Goal: Purchase product/service

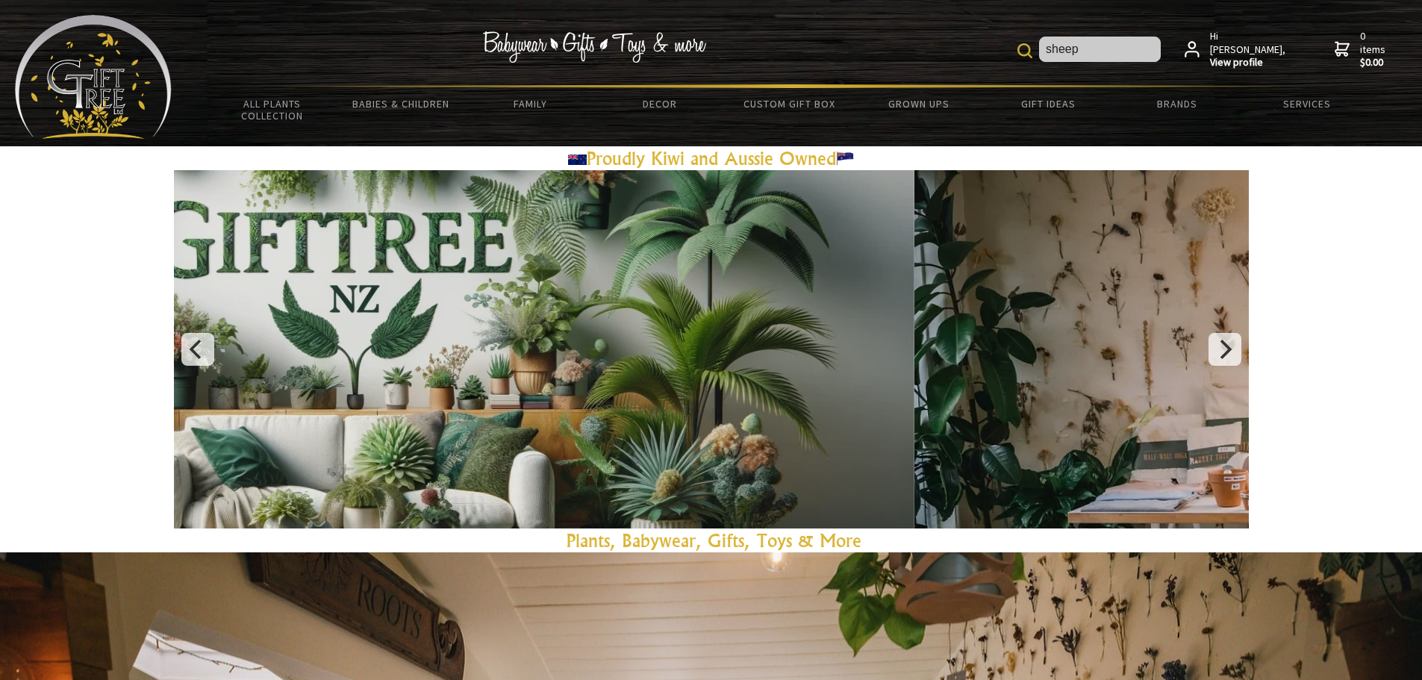
click at [1032, 50] on img at bounding box center [1024, 50] width 15 height 15
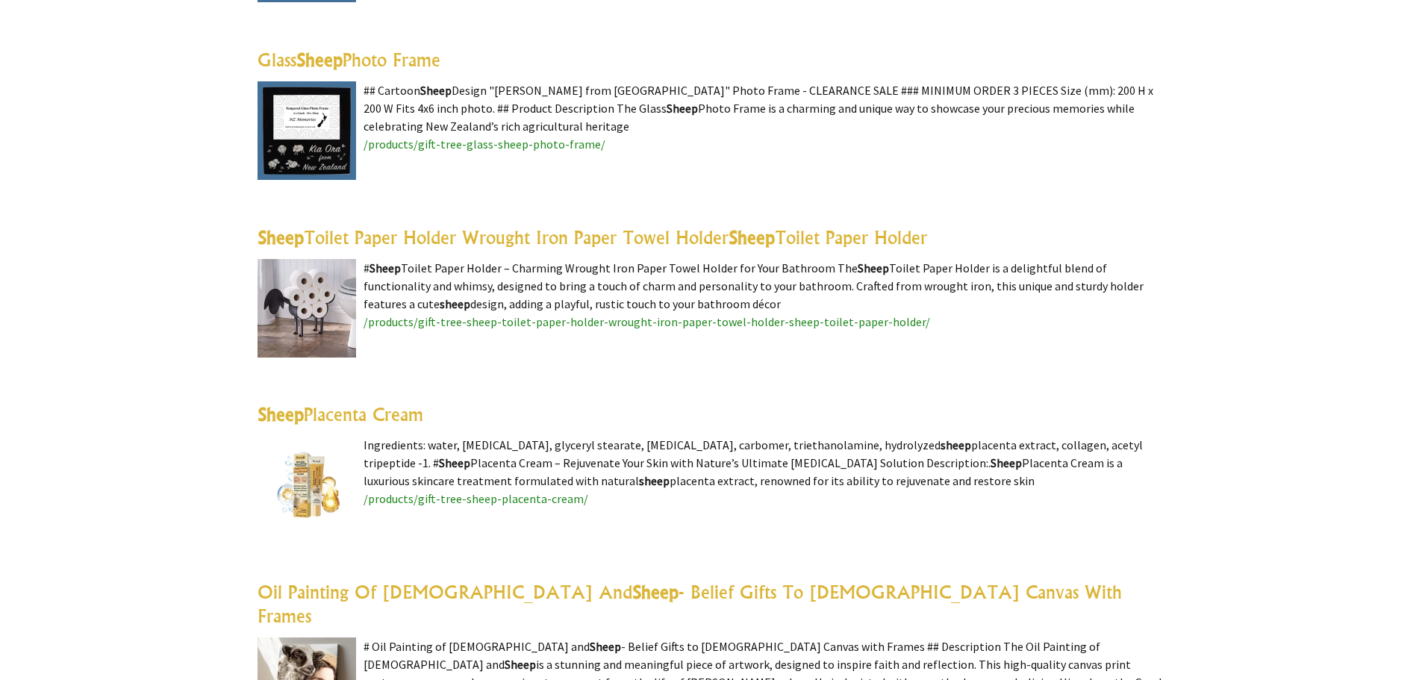
scroll to position [2463, 0]
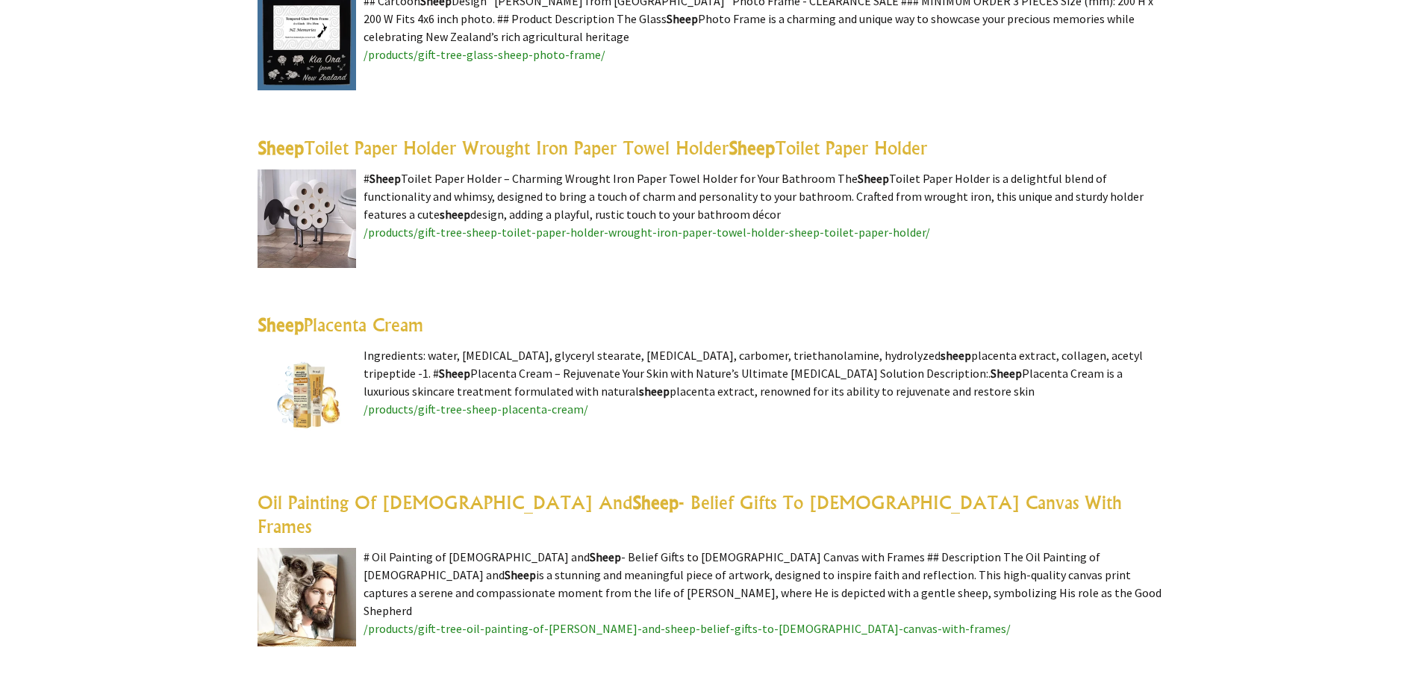
click at [318, 214] on img at bounding box center [307, 218] width 99 height 99
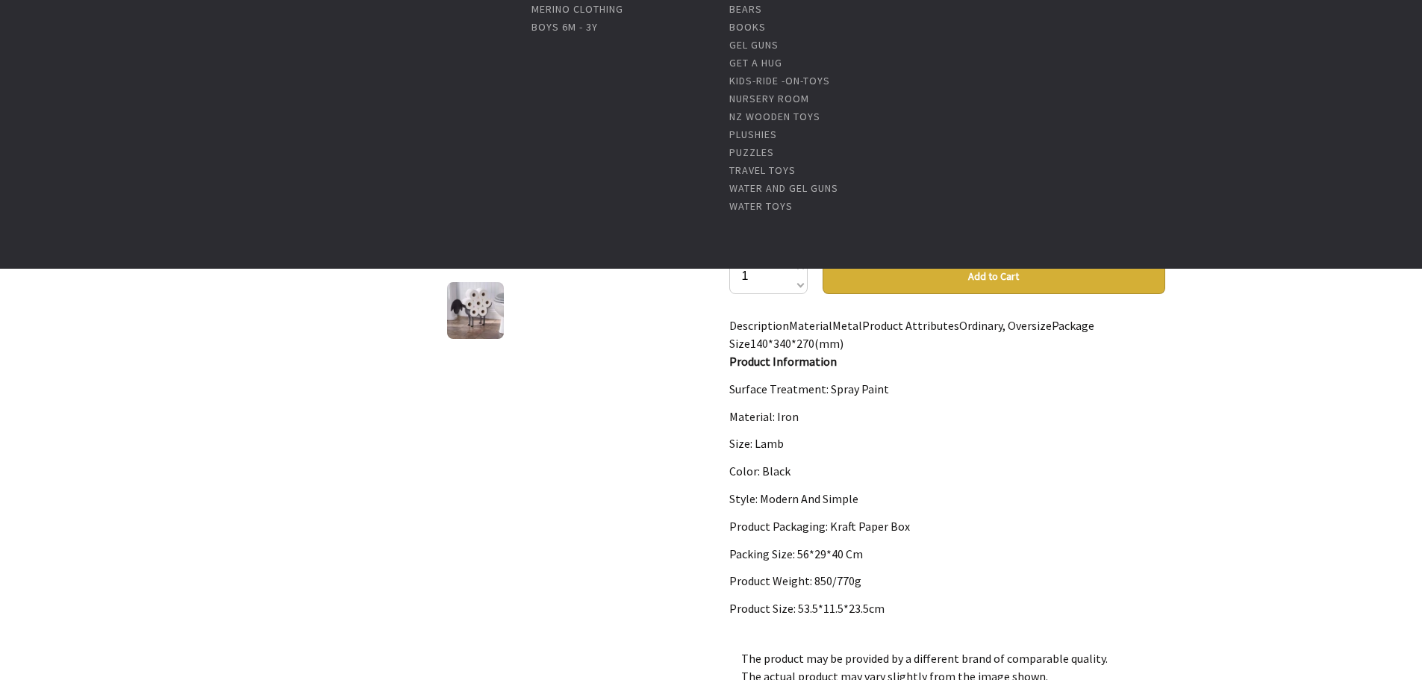
scroll to position [224, 0]
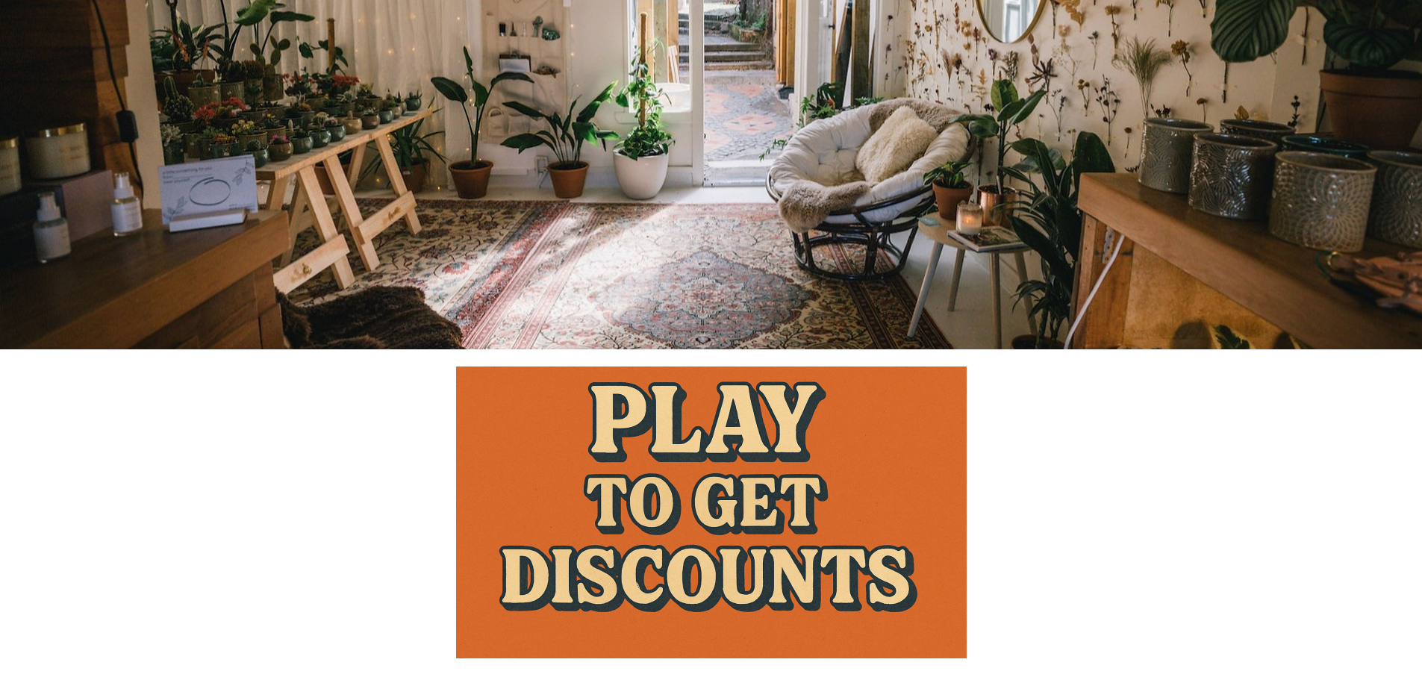
scroll to position [970, 0]
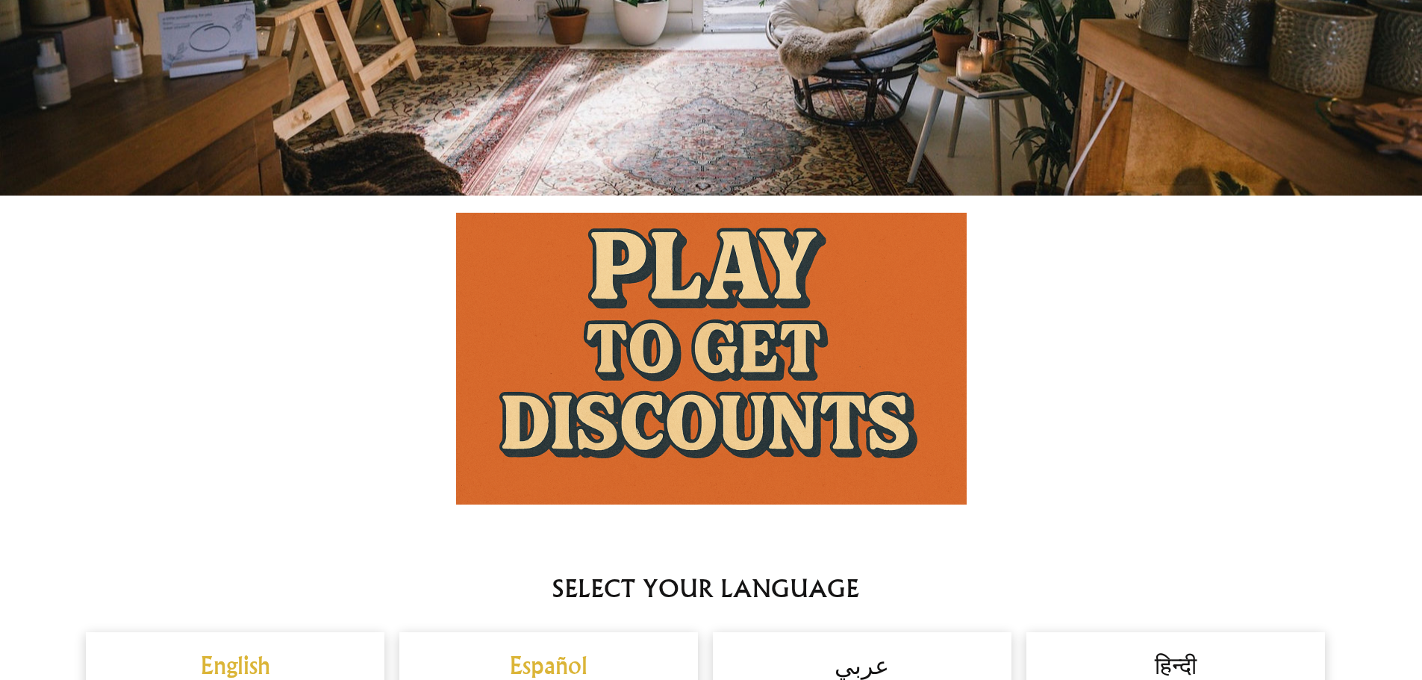
click at [601, 367] on img at bounding box center [711, 359] width 511 height 292
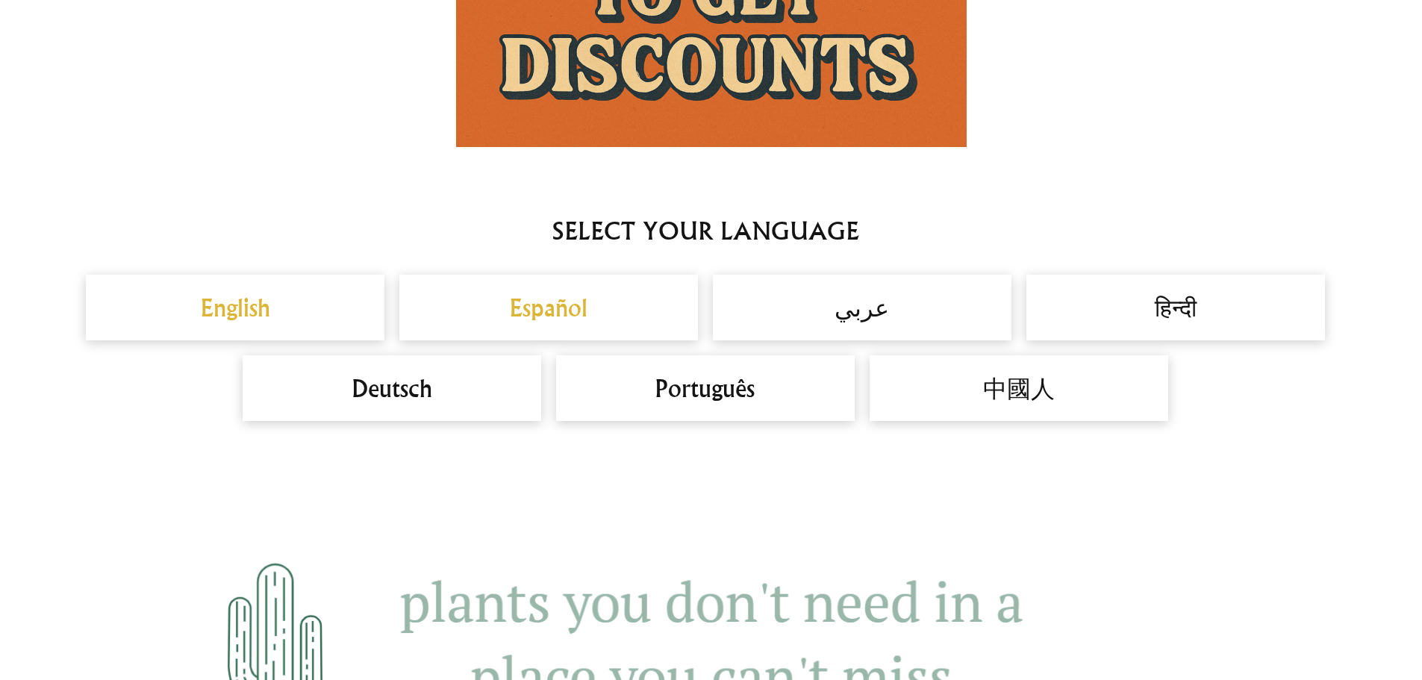
scroll to position [1418, 0]
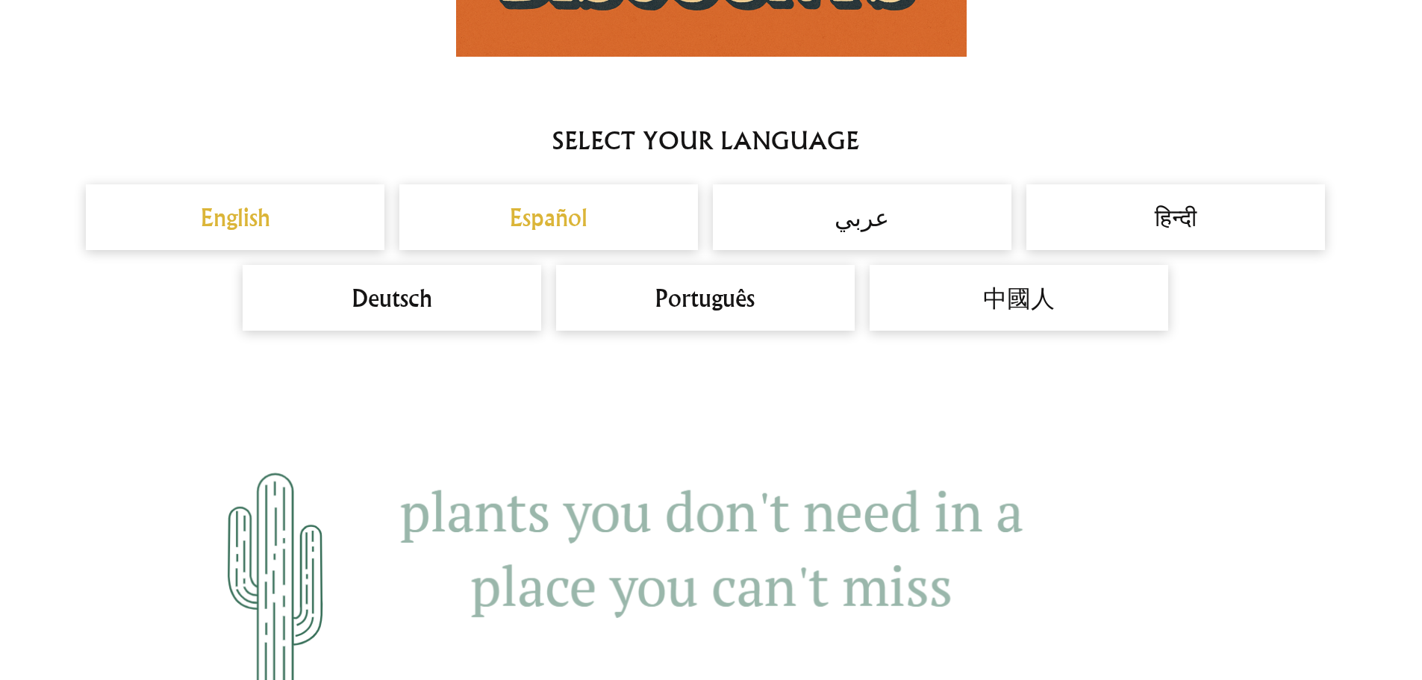
click at [303, 219] on h2 "English" at bounding box center [235, 217] width 269 height 36
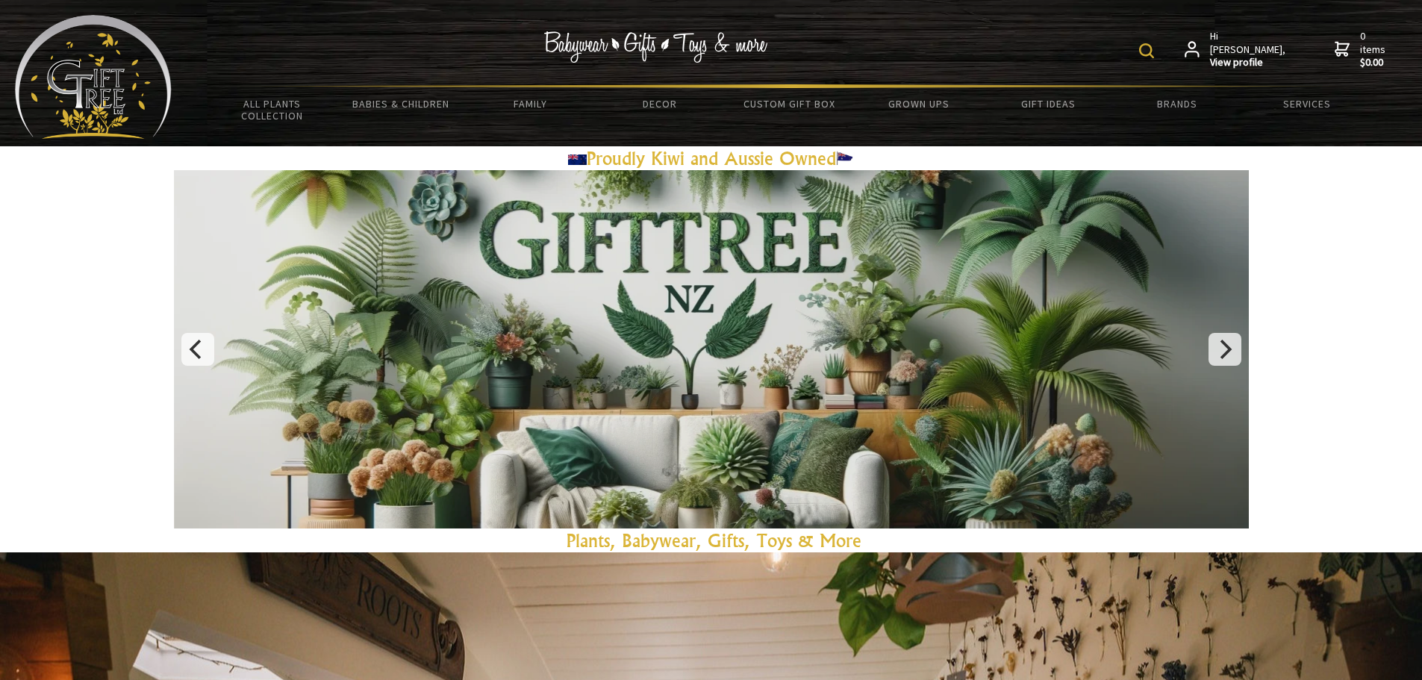
drag, startPoint x: 512, startPoint y: 343, endPoint x: 567, endPoint y: 81, distance: 267.6
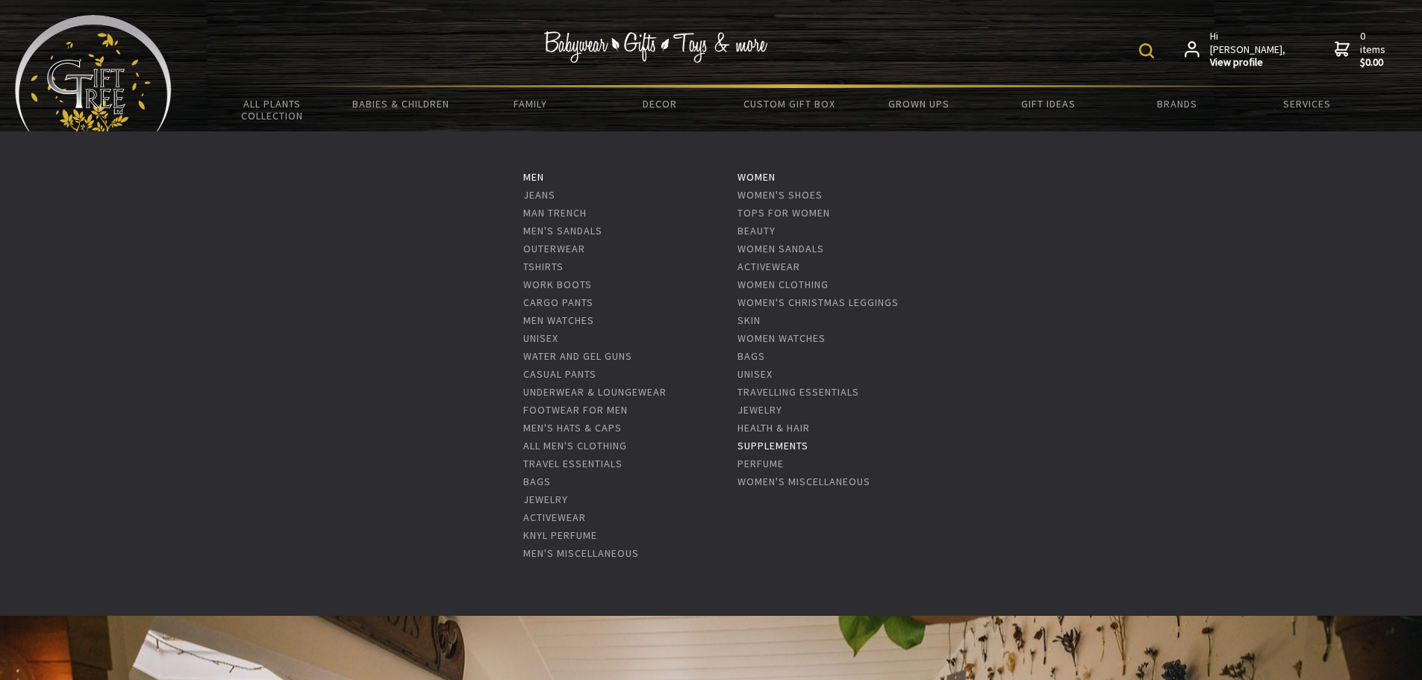
click at [777, 449] on link "Supplements" at bounding box center [772, 445] width 71 height 13
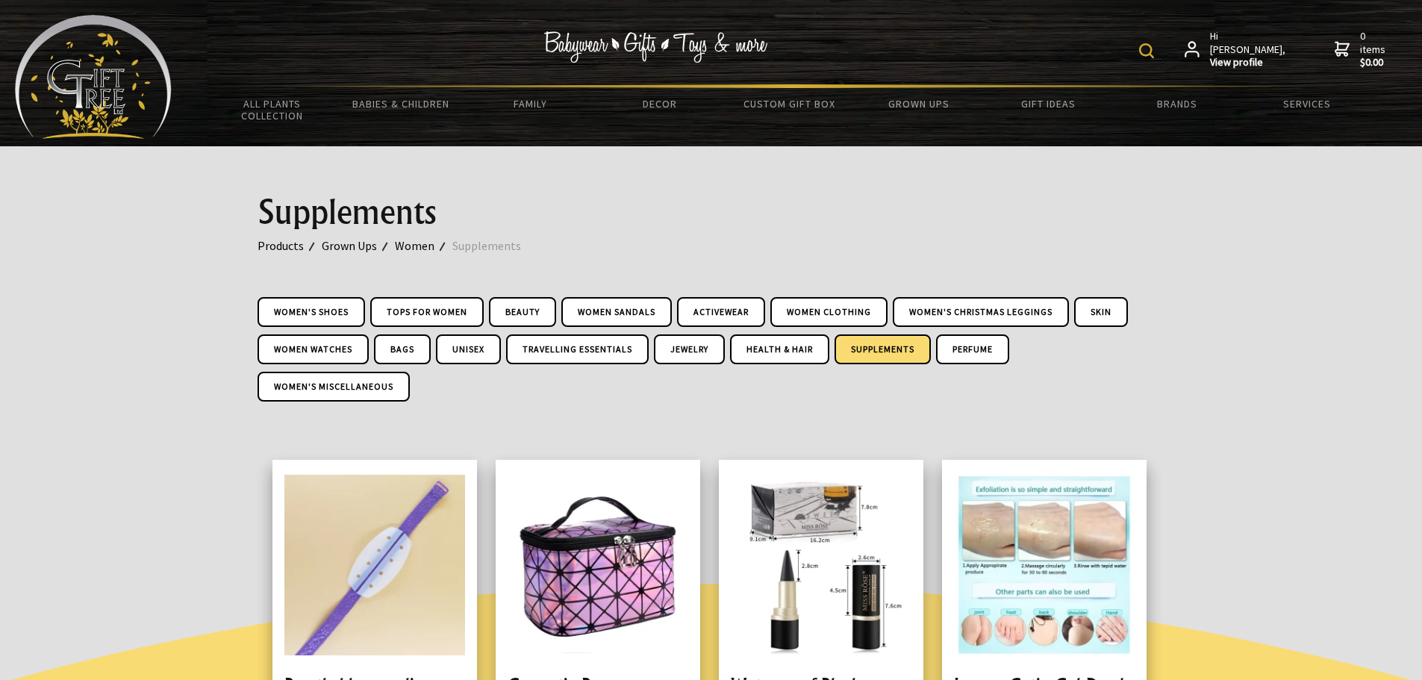
drag, startPoint x: 777, startPoint y: 278, endPoint x: 771, endPoint y: 100, distance: 177.7
